Goal: Transaction & Acquisition: Purchase product/service

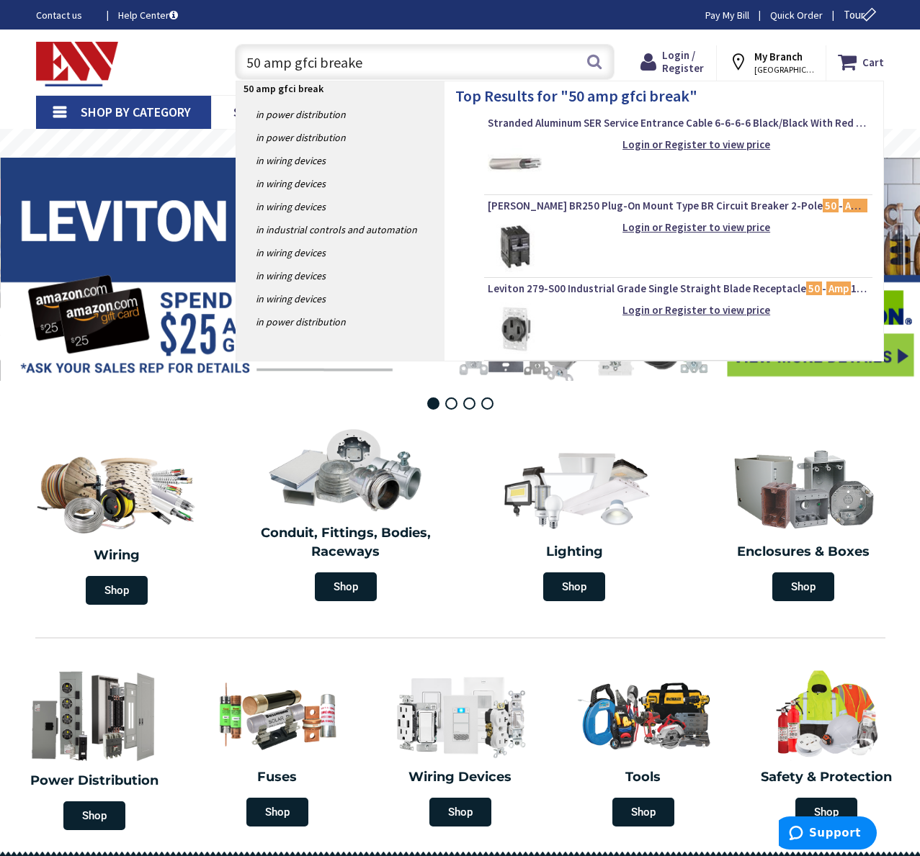
type input "50 amp gfci breaker"
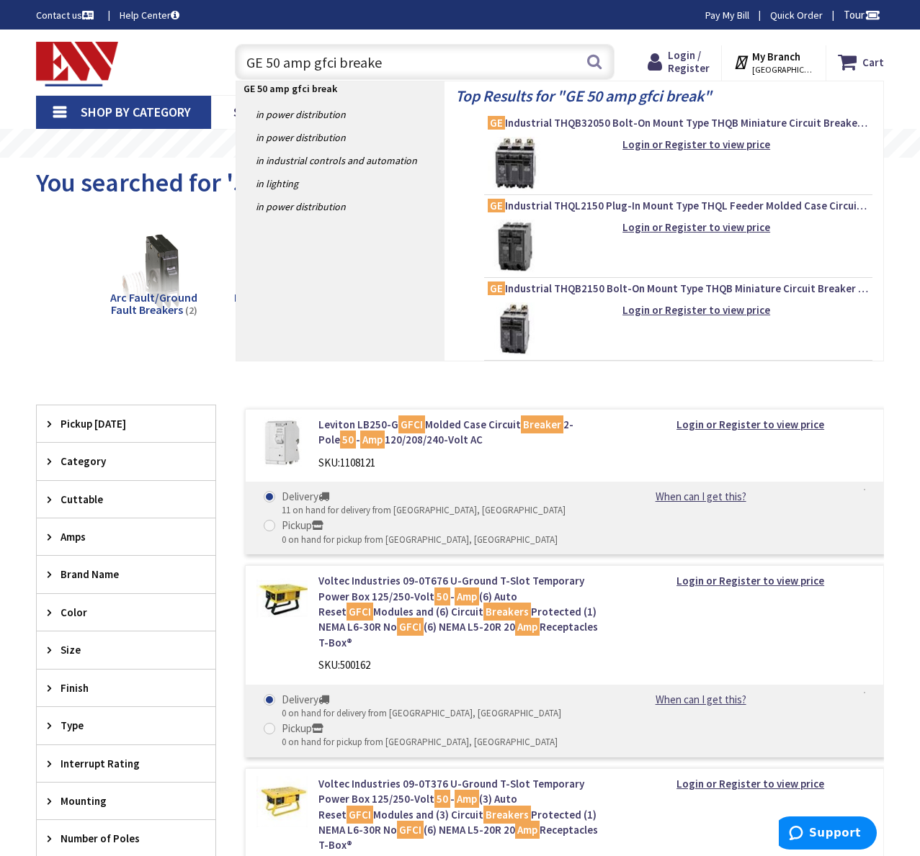
type input "GE 50 amp gfci breaker"
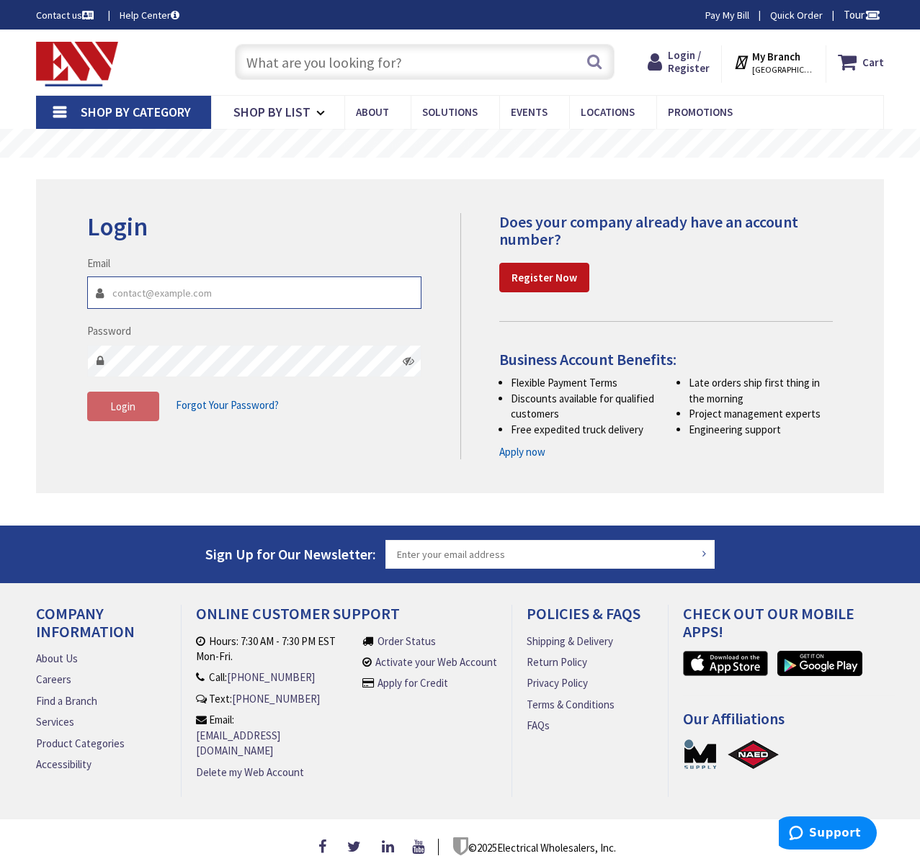
type input "alex@amazingelectricalworks.com"
click at [132, 402] on span "Login" at bounding box center [122, 407] width 25 height 14
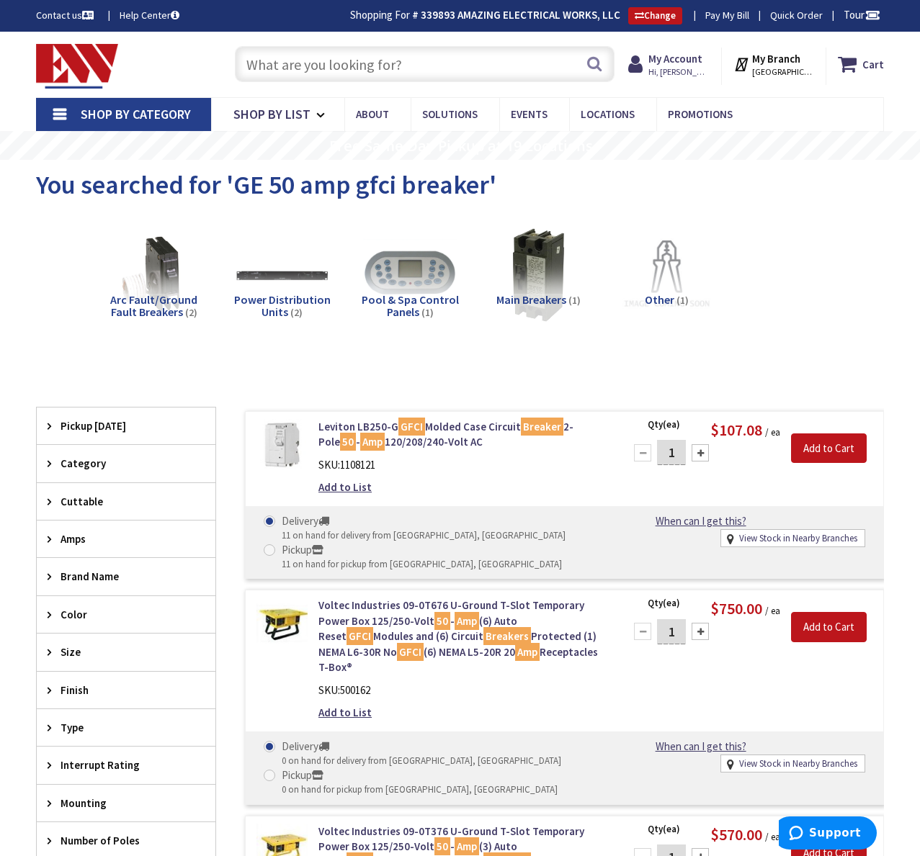
click at [328, 66] on input "text" at bounding box center [425, 64] width 380 height 36
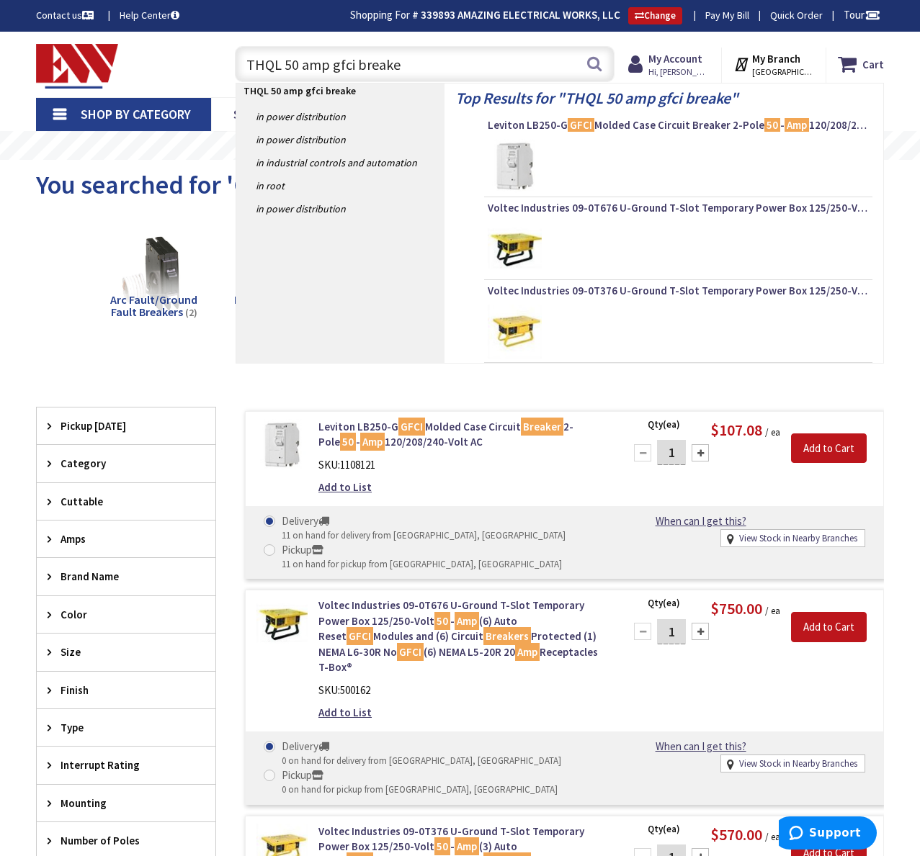
type input "THQL 50 amp gfci breaker"
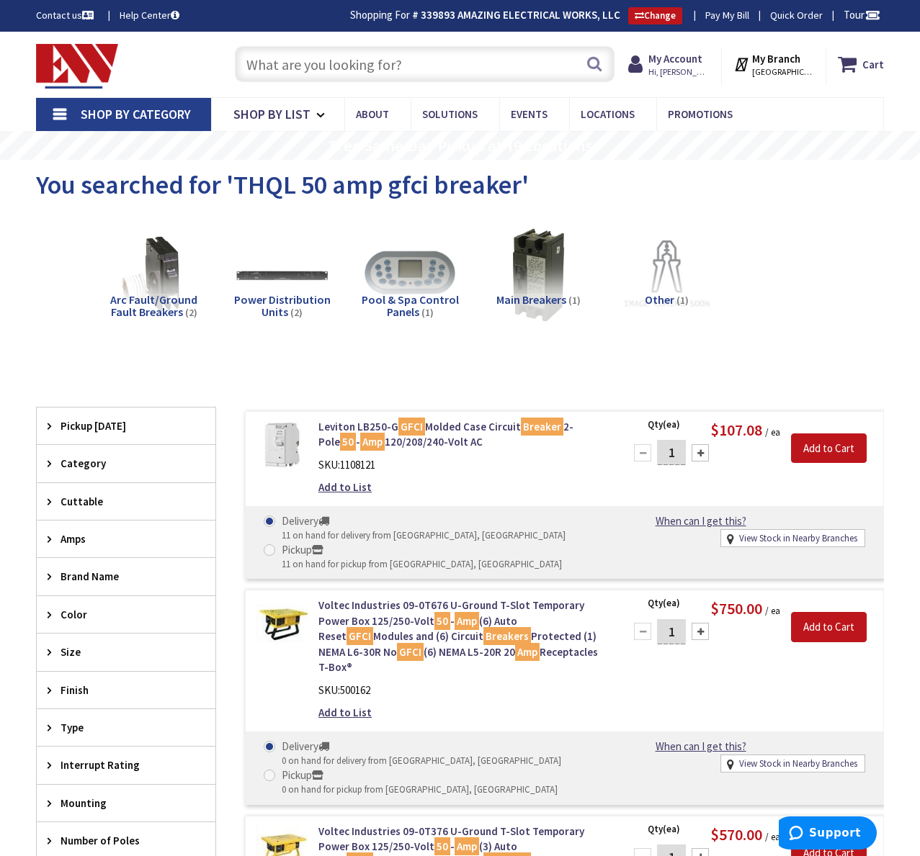
click at [394, 63] on input "text" at bounding box center [425, 64] width 380 height 36
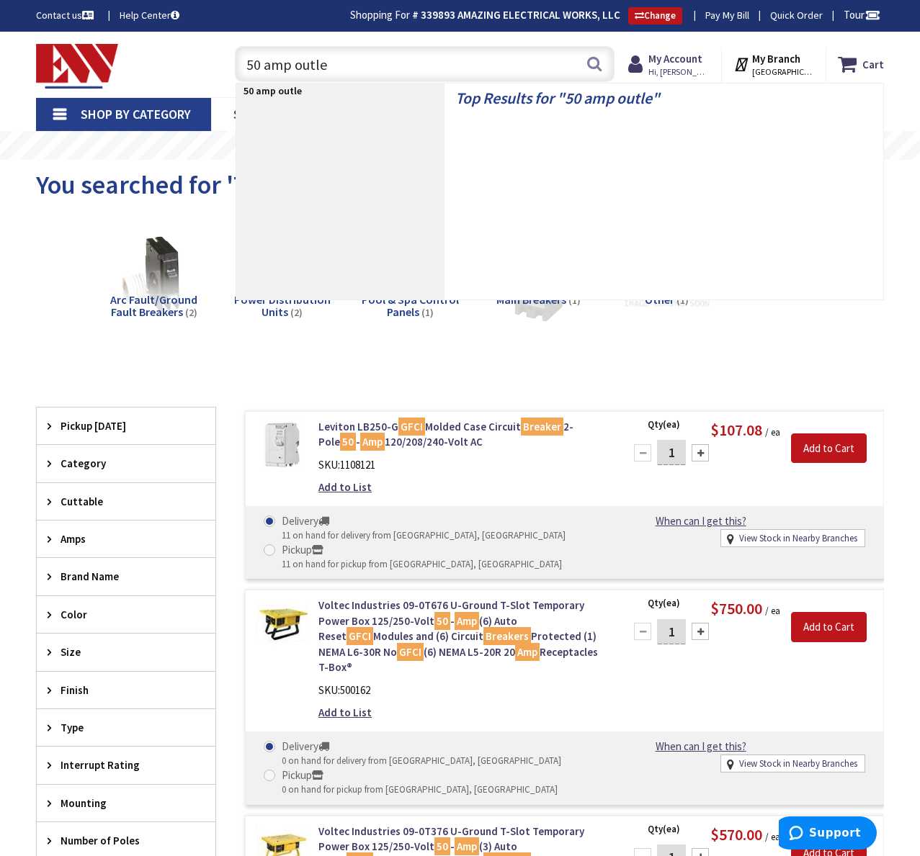
type input "50 amp outlet"
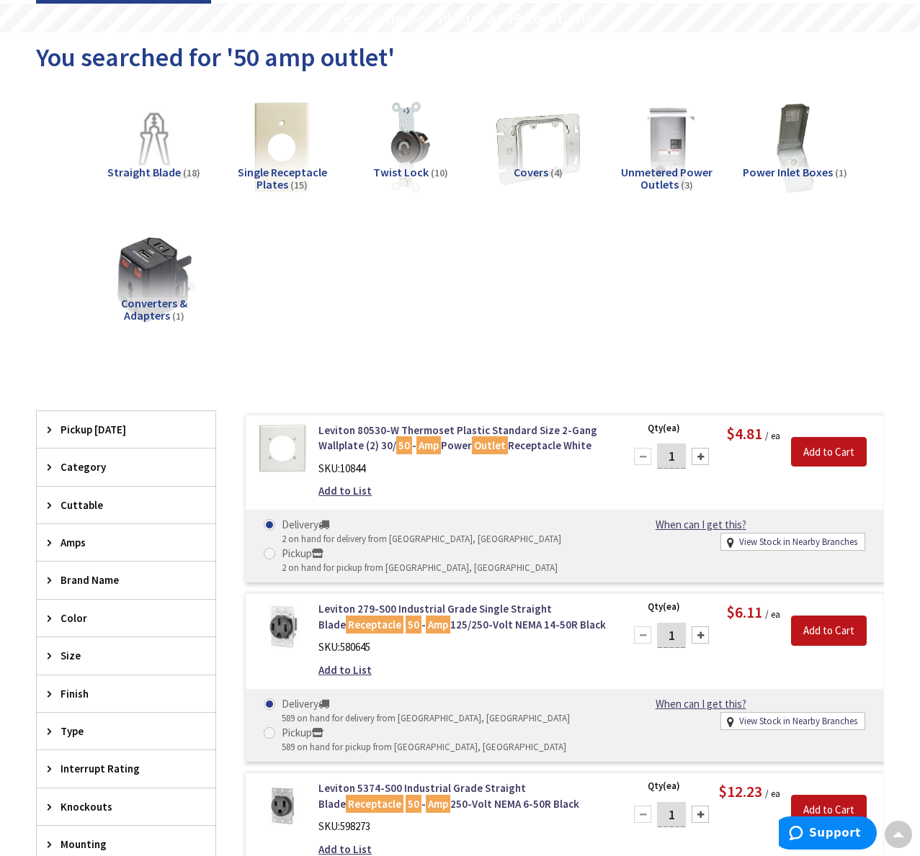
scroll to position [130, 0]
